Goal: Task Accomplishment & Management: Complete application form

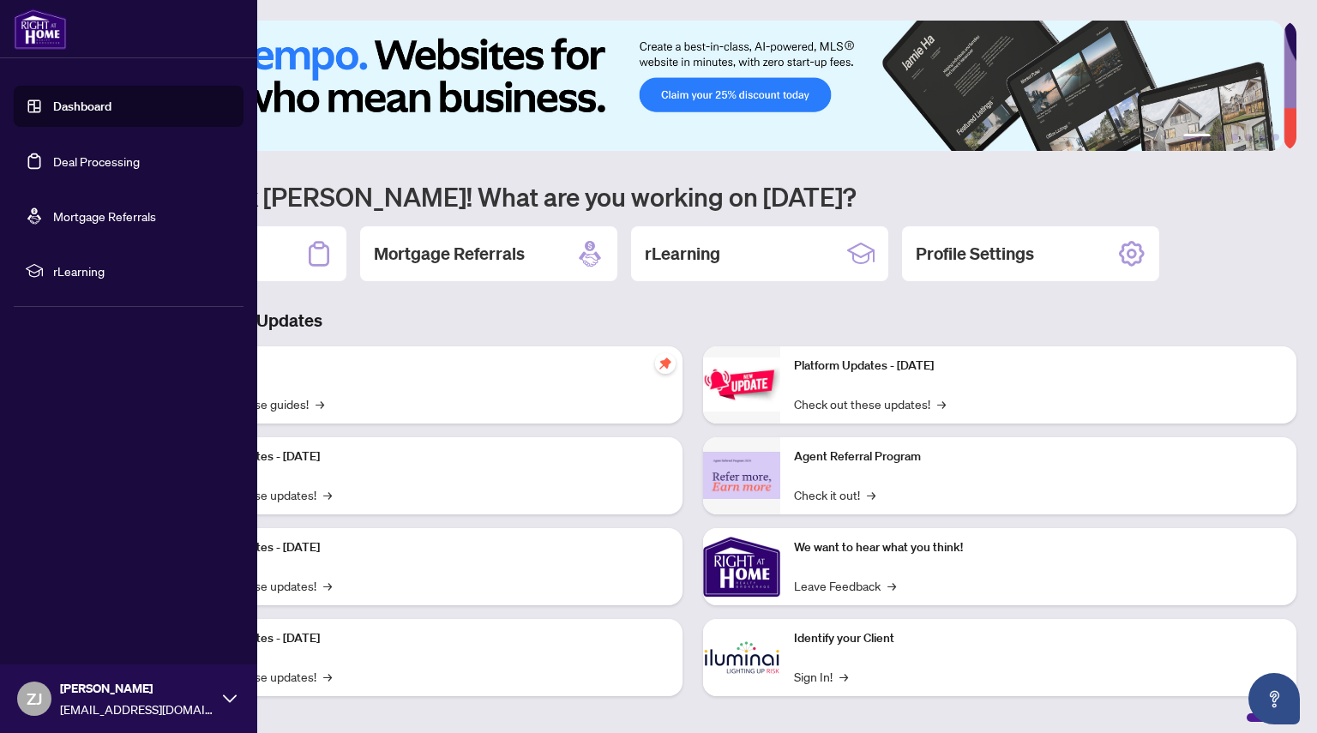
click at [73, 163] on link "Deal Processing" at bounding box center [96, 161] width 87 height 15
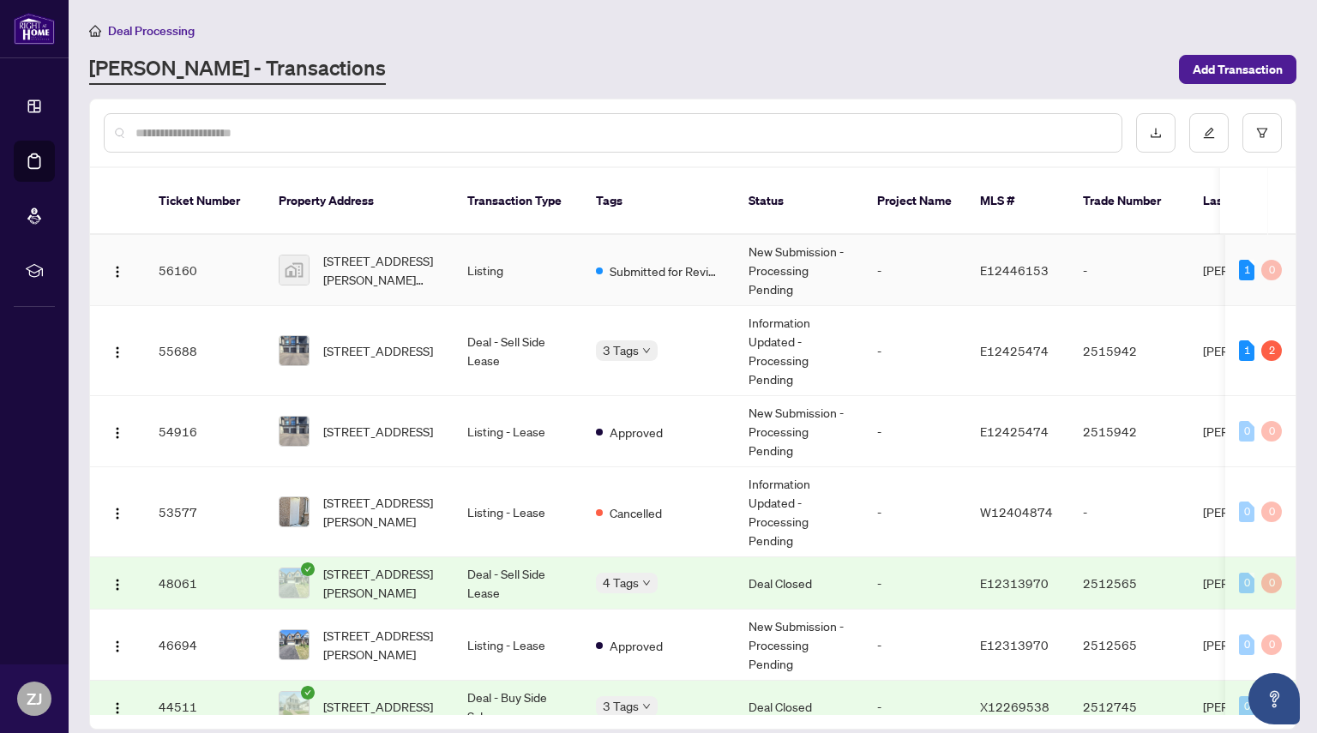
click at [449, 249] on td "[STREET_ADDRESS][PERSON_NAME][PERSON_NAME]" at bounding box center [359, 270] width 189 height 71
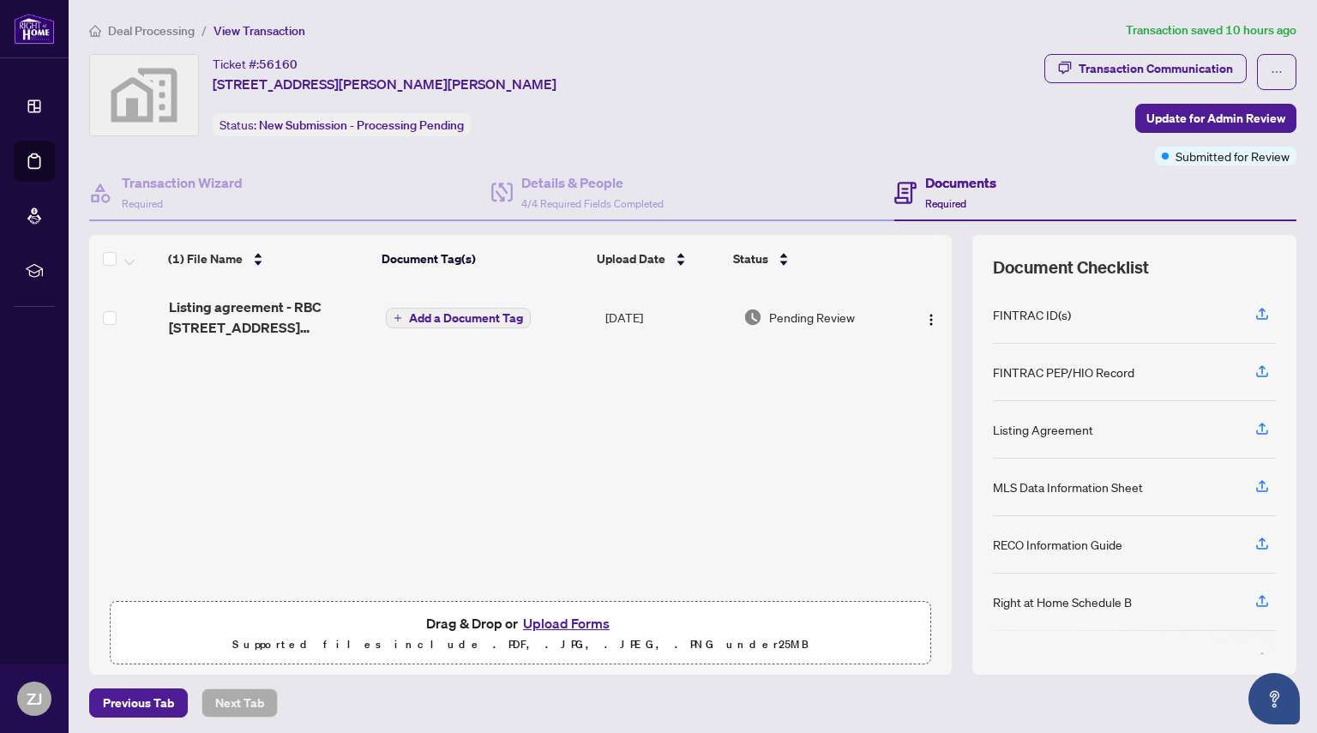
scroll to position [4, 0]
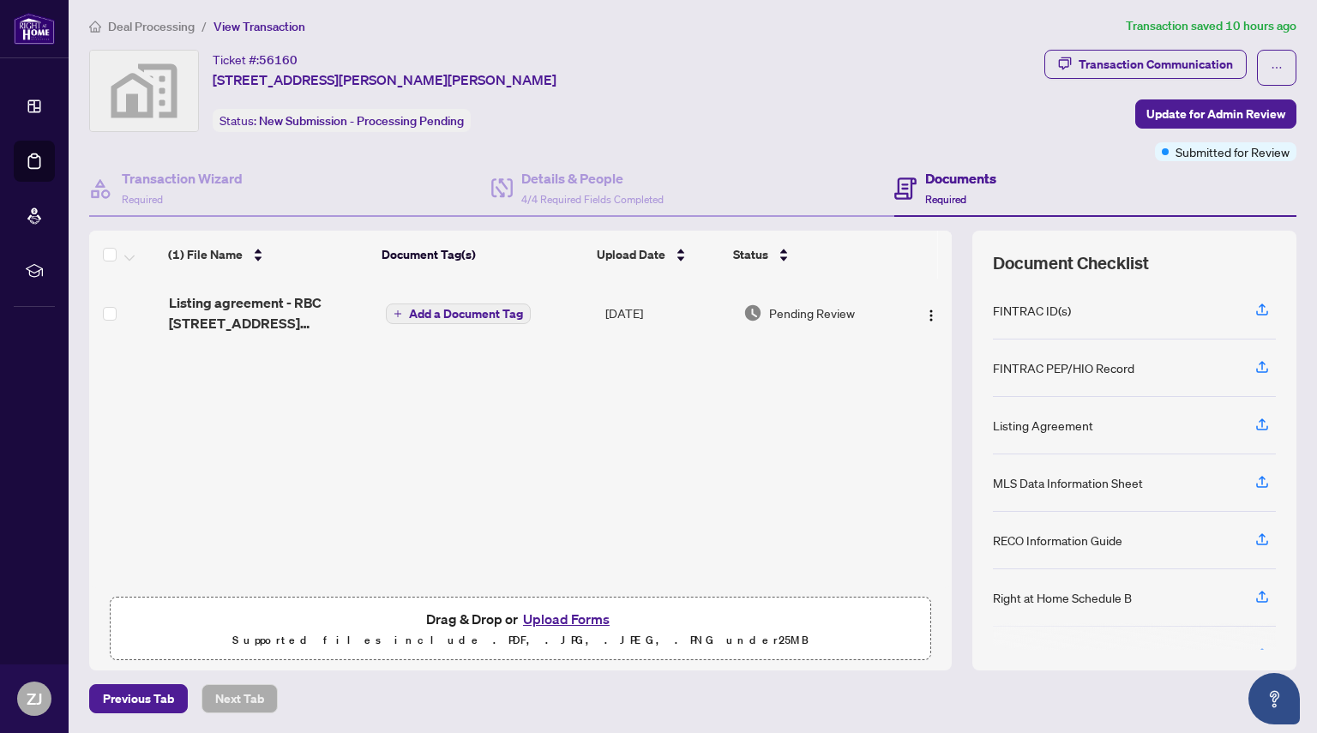
click at [569, 616] on button "Upload Forms" at bounding box center [566, 619] width 97 height 22
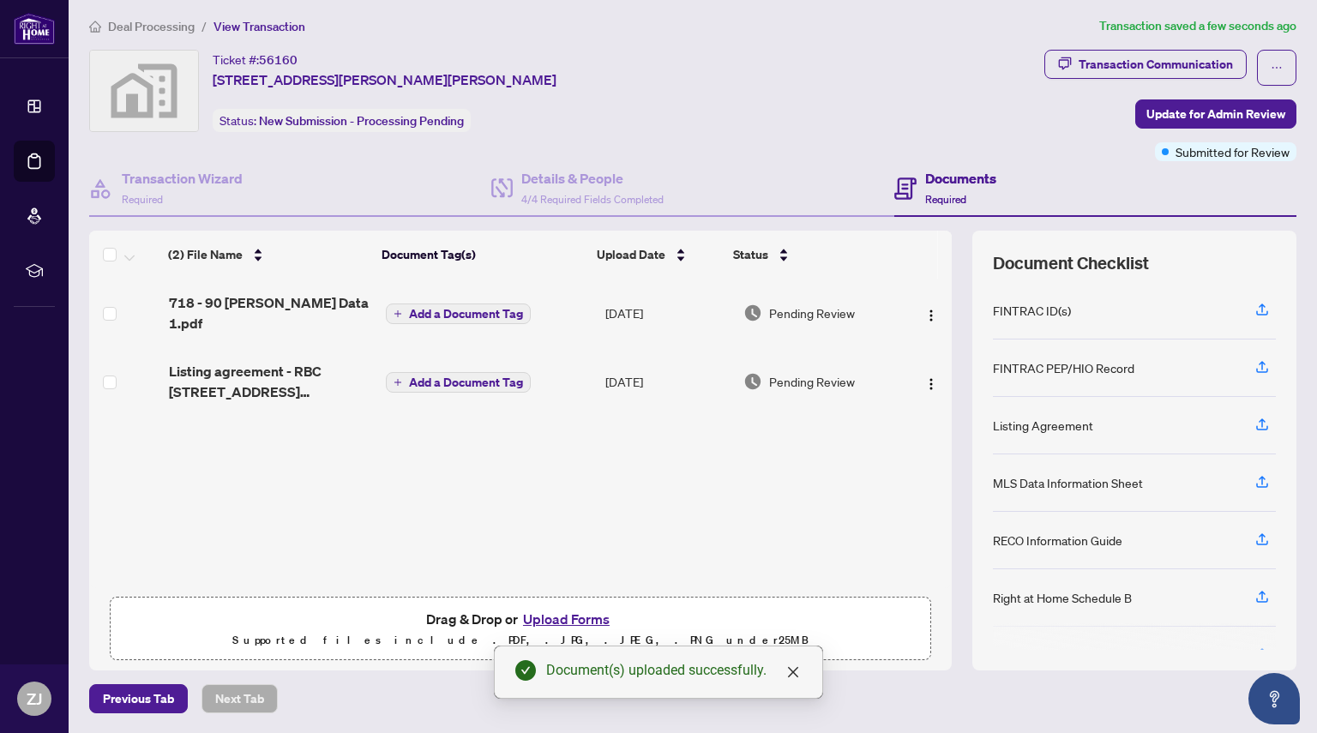
scroll to position [0, 0]
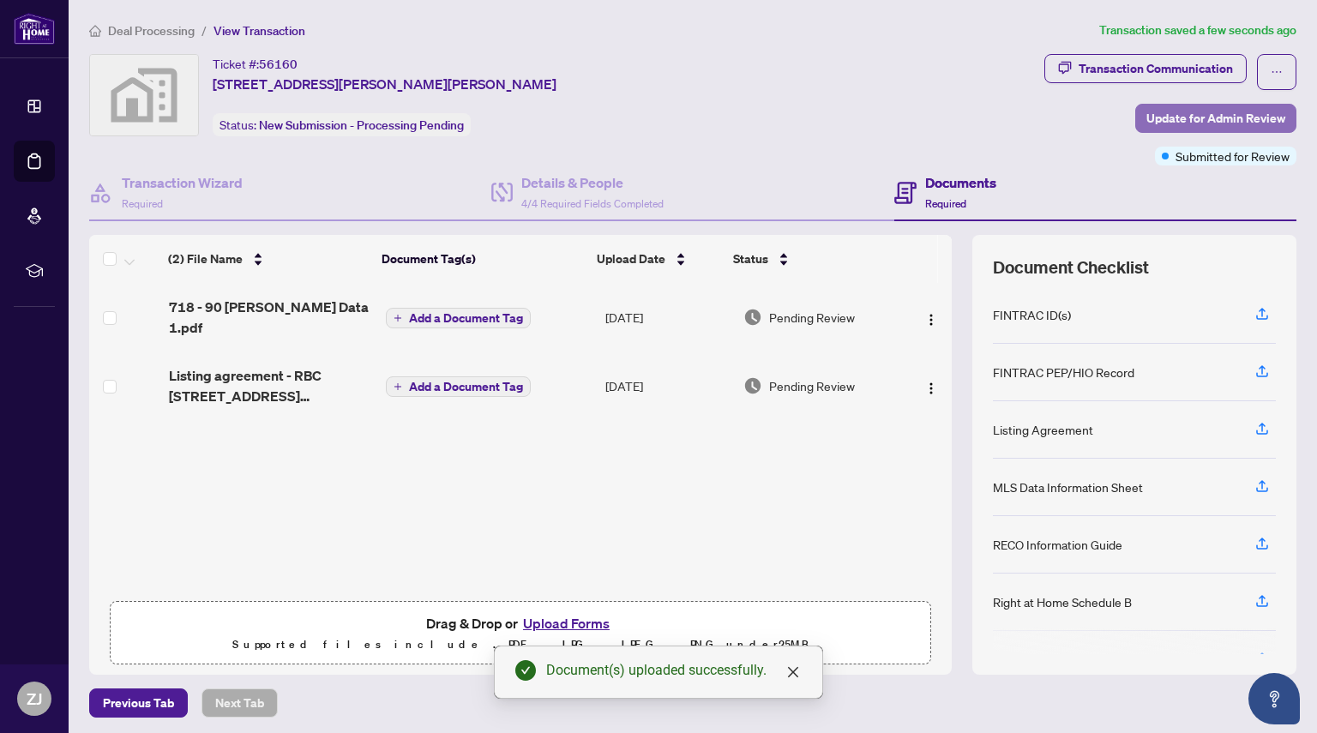
click at [1207, 111] on span "Update for Admin Review" at bounding box center [1216, 118] width 139 height 27
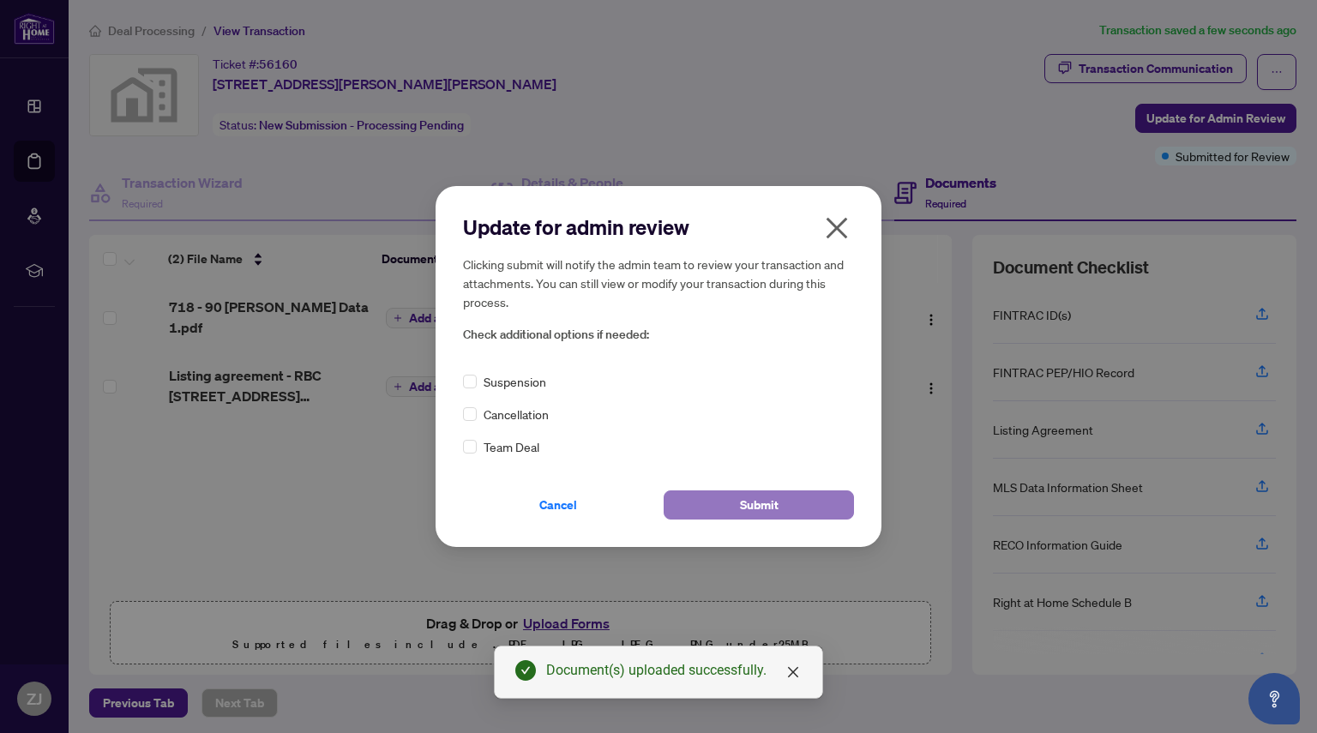
click at [764, 504] on span "Submit" at bounding box center [759, 504] width 39 height 27
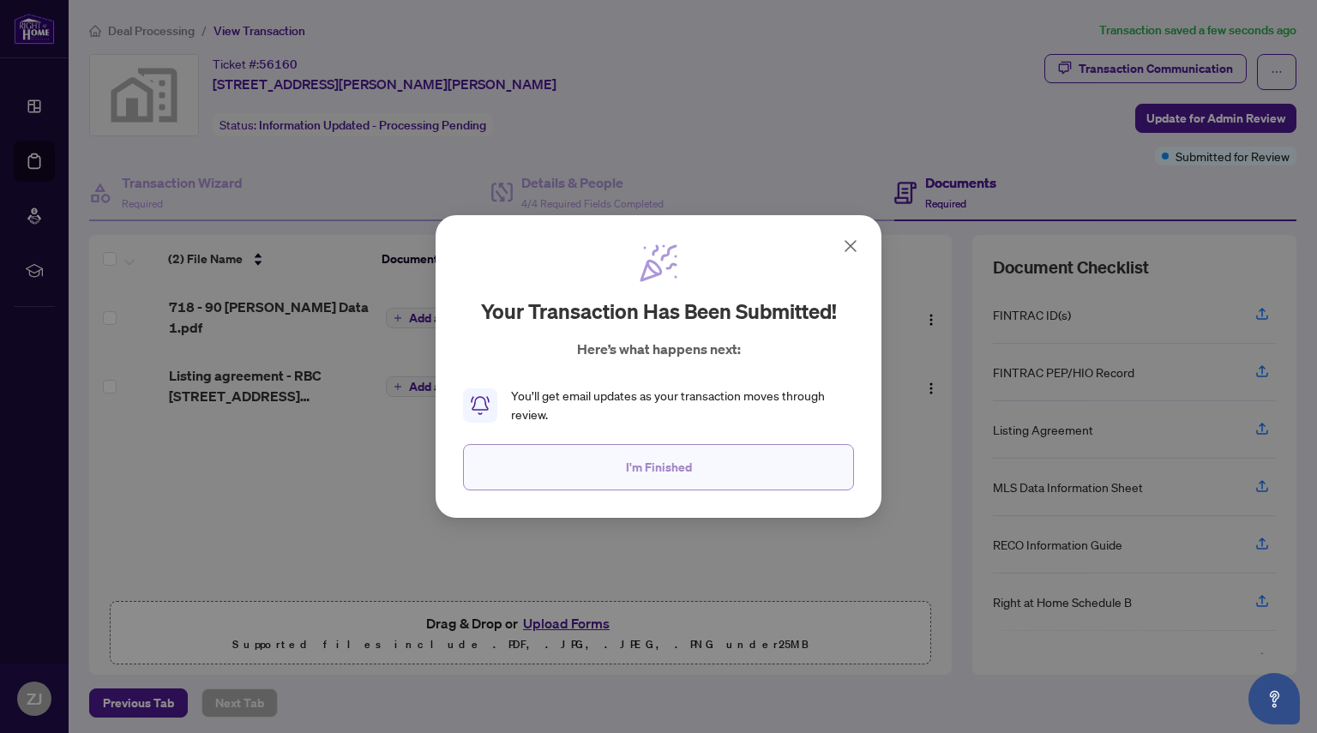
click at [676, 467] on span "I'm Finished" at bounding box center [659, 467] width 66 height 27
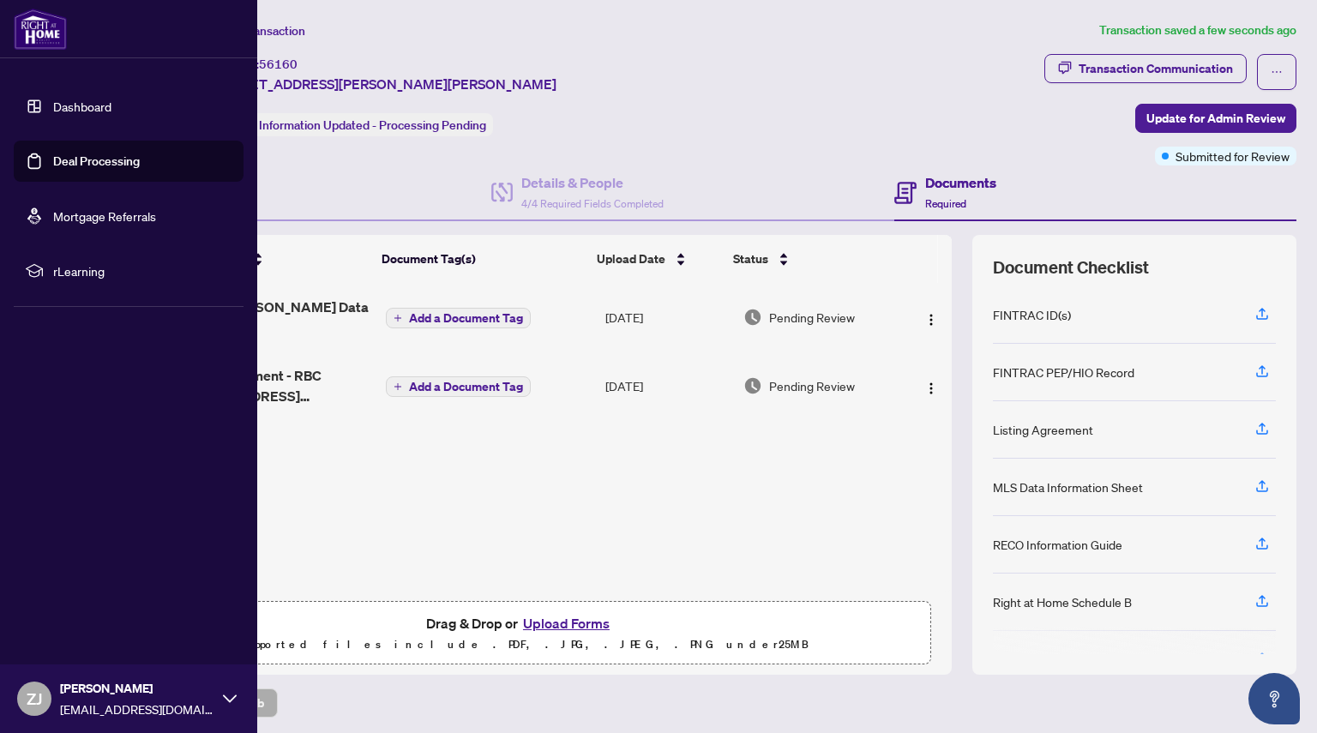
click at [80, 160] on link "Deal Processing" at bounding box center [96, 161] width 87 height 15
